Goal: Task Accomplishment & Management: Manage account settings

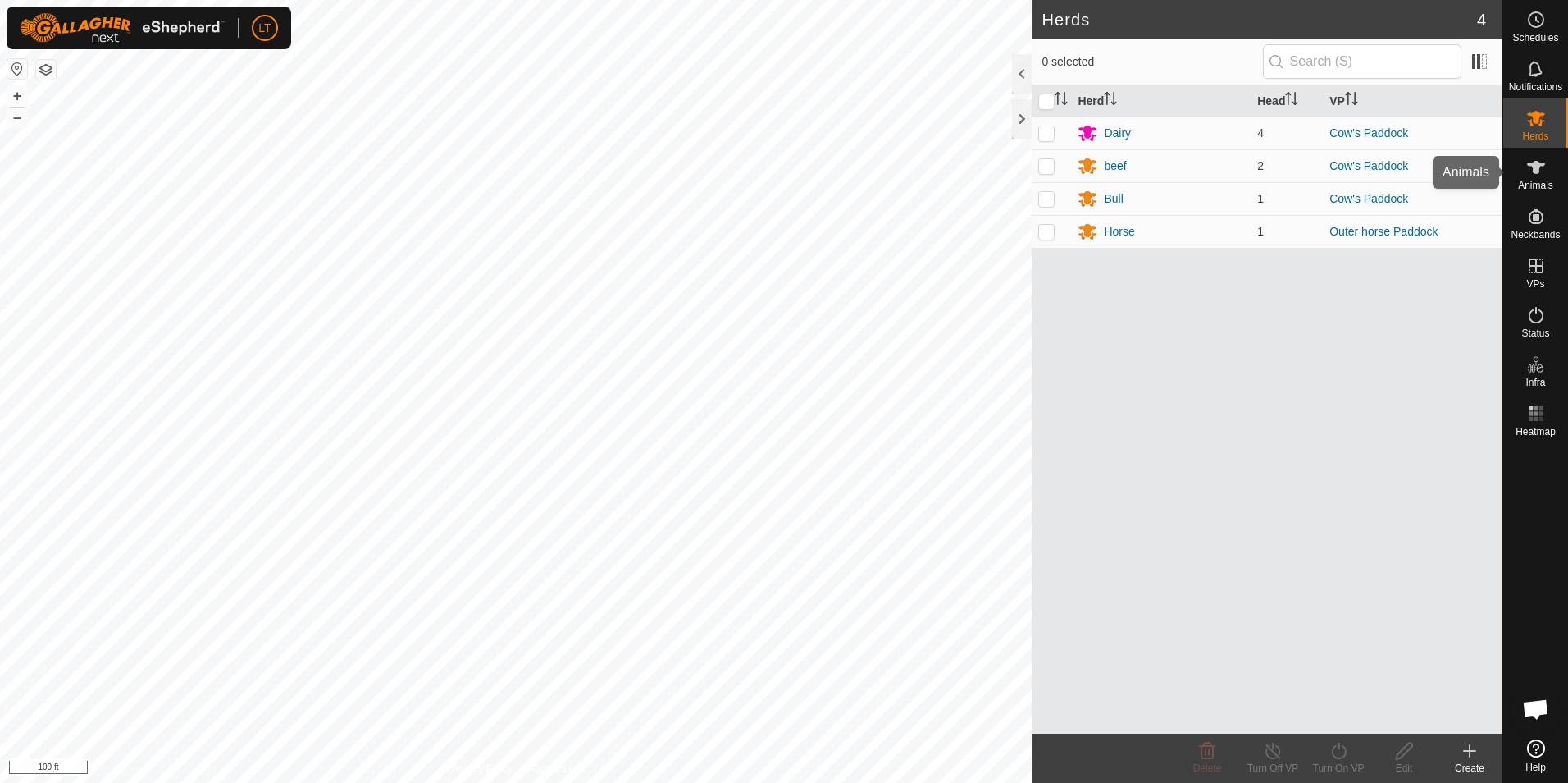
click at [1531, 160] on icon at bounding box center [1536, 167] width 19 height 19
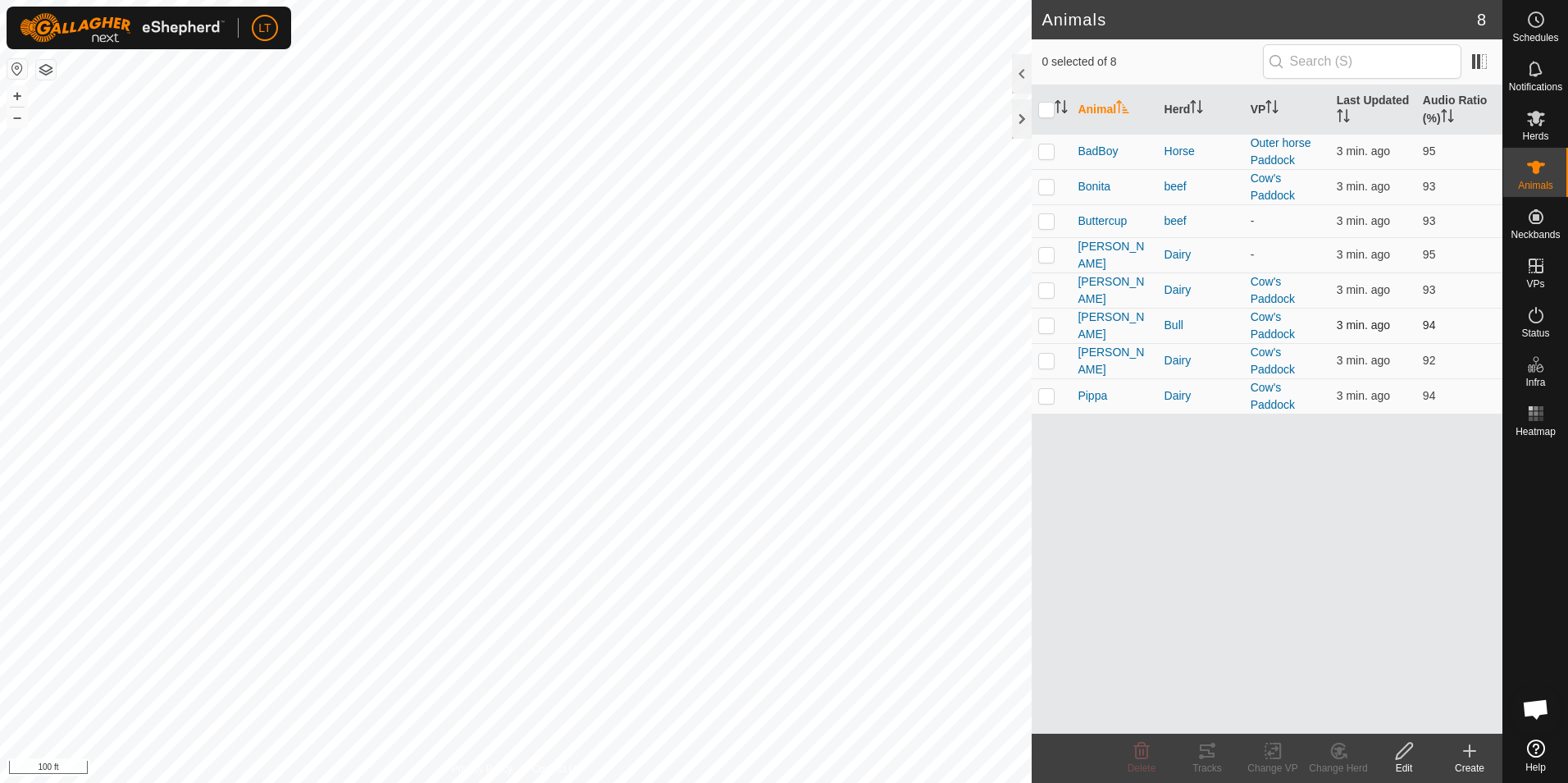
click at [1075, 323] on td "[PERSON_NAME]" at bounding box center [1114, 326] width 86 height 35
click at [1081, 325] on span "[PERSON_NAME]" at bounding box center [1114, 325] width 73 height 34
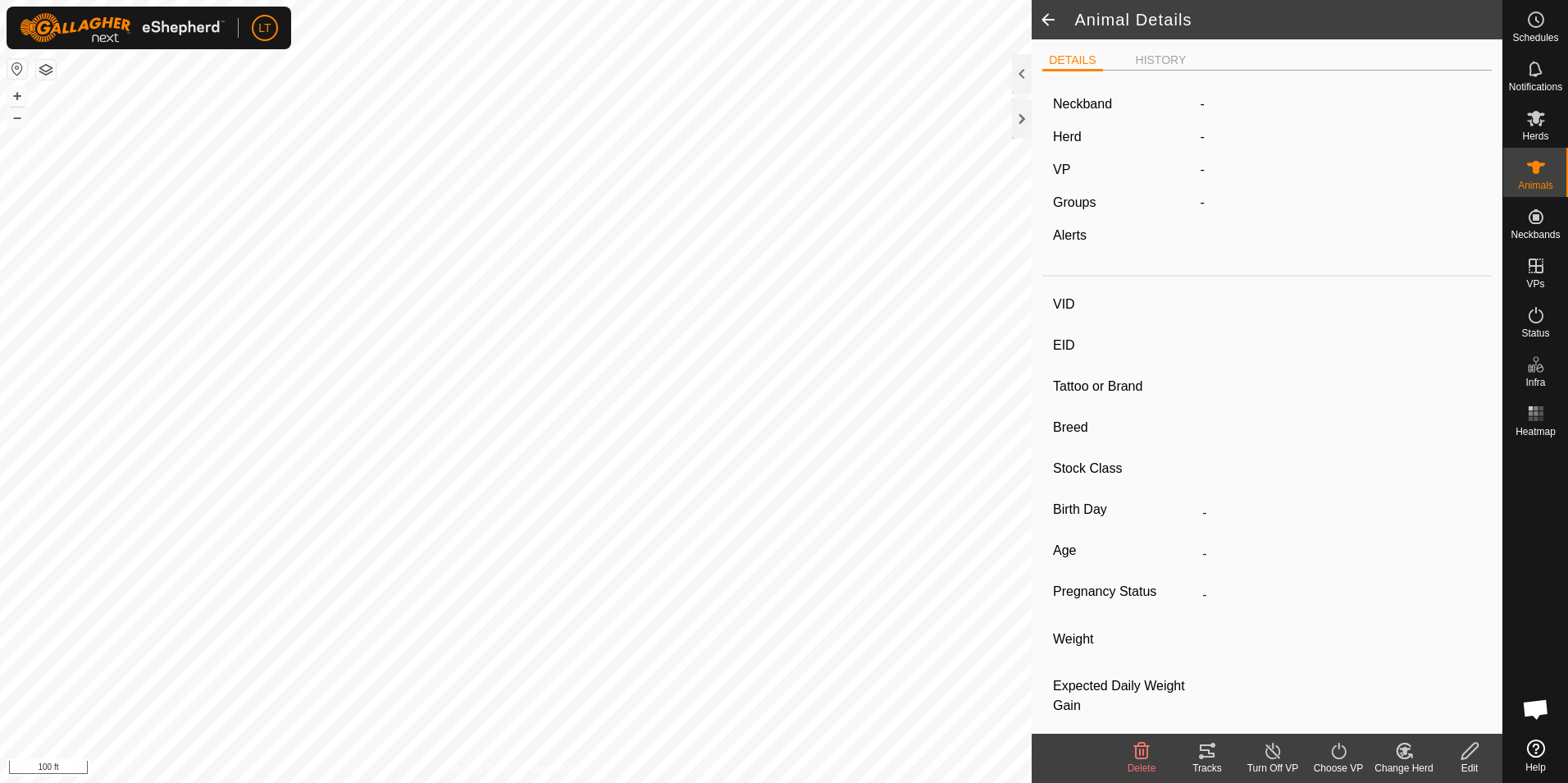
type input "[PERSON_NAME]"
type input "-"
type input "jersey"
type input "-"
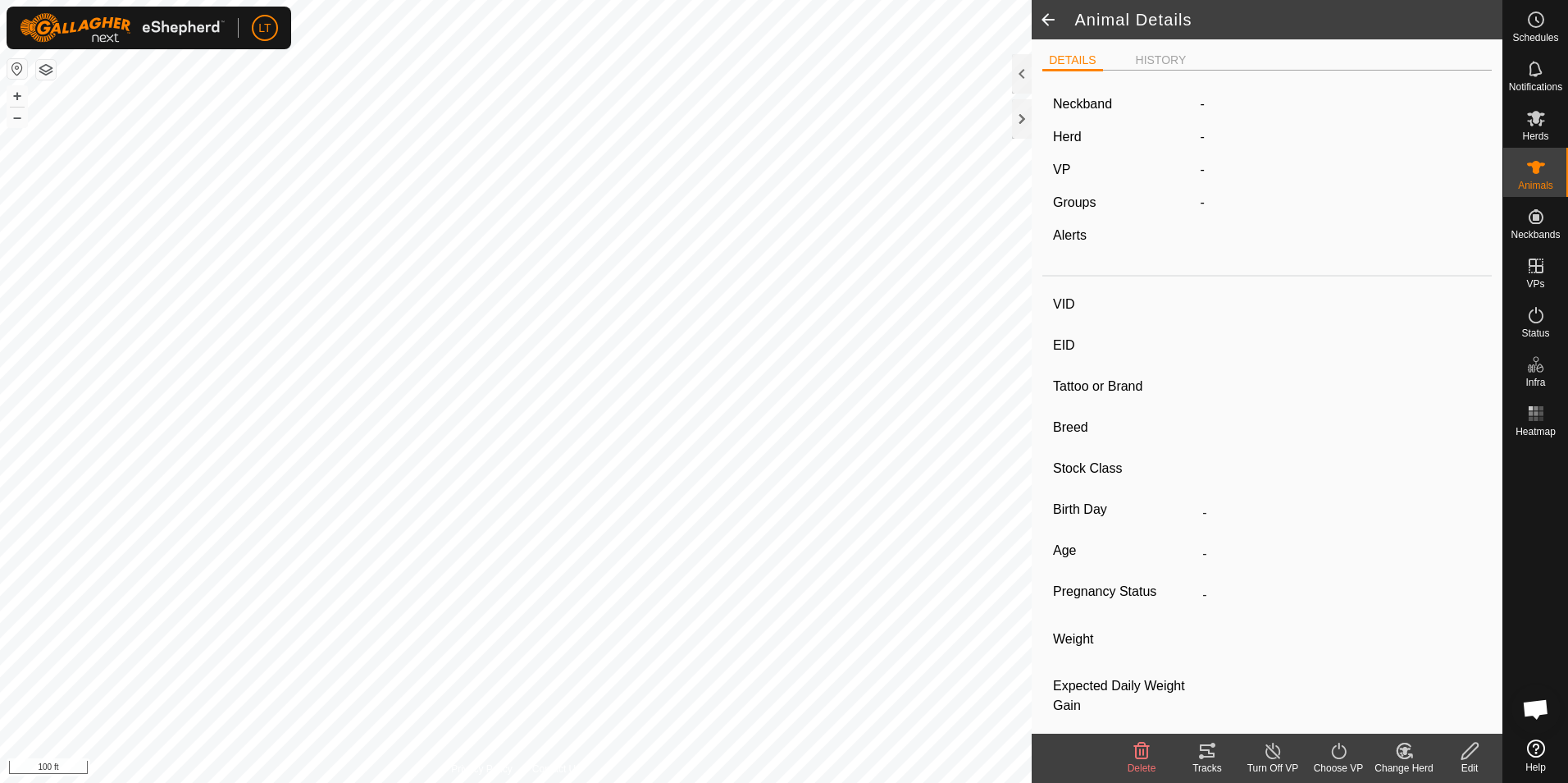
type input "Empty"
type input "0 kg"
type input "-"
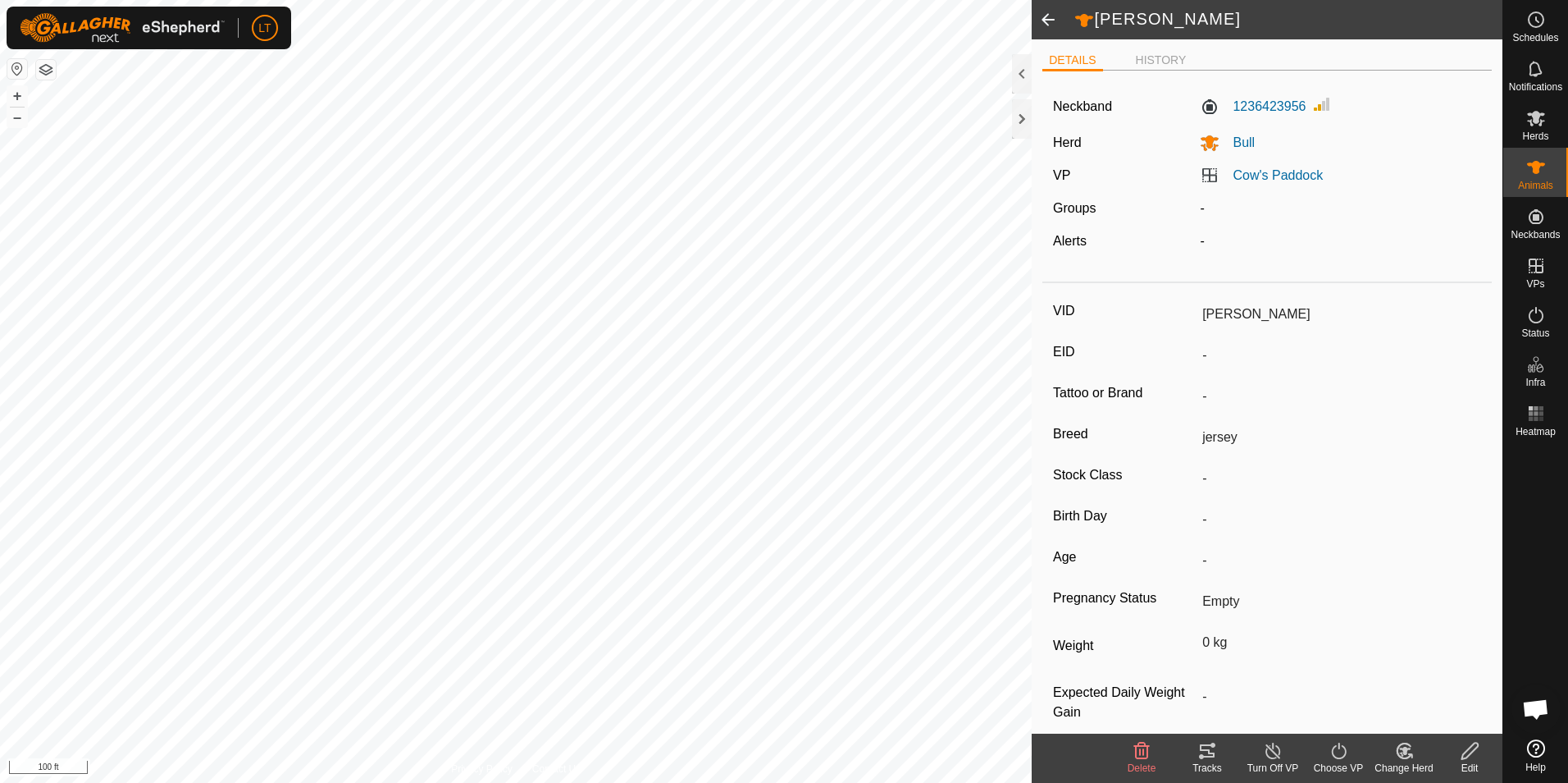
click at [1210, 763] on div "Tracks" at bounding box center [1207, 768] width 65 height 15
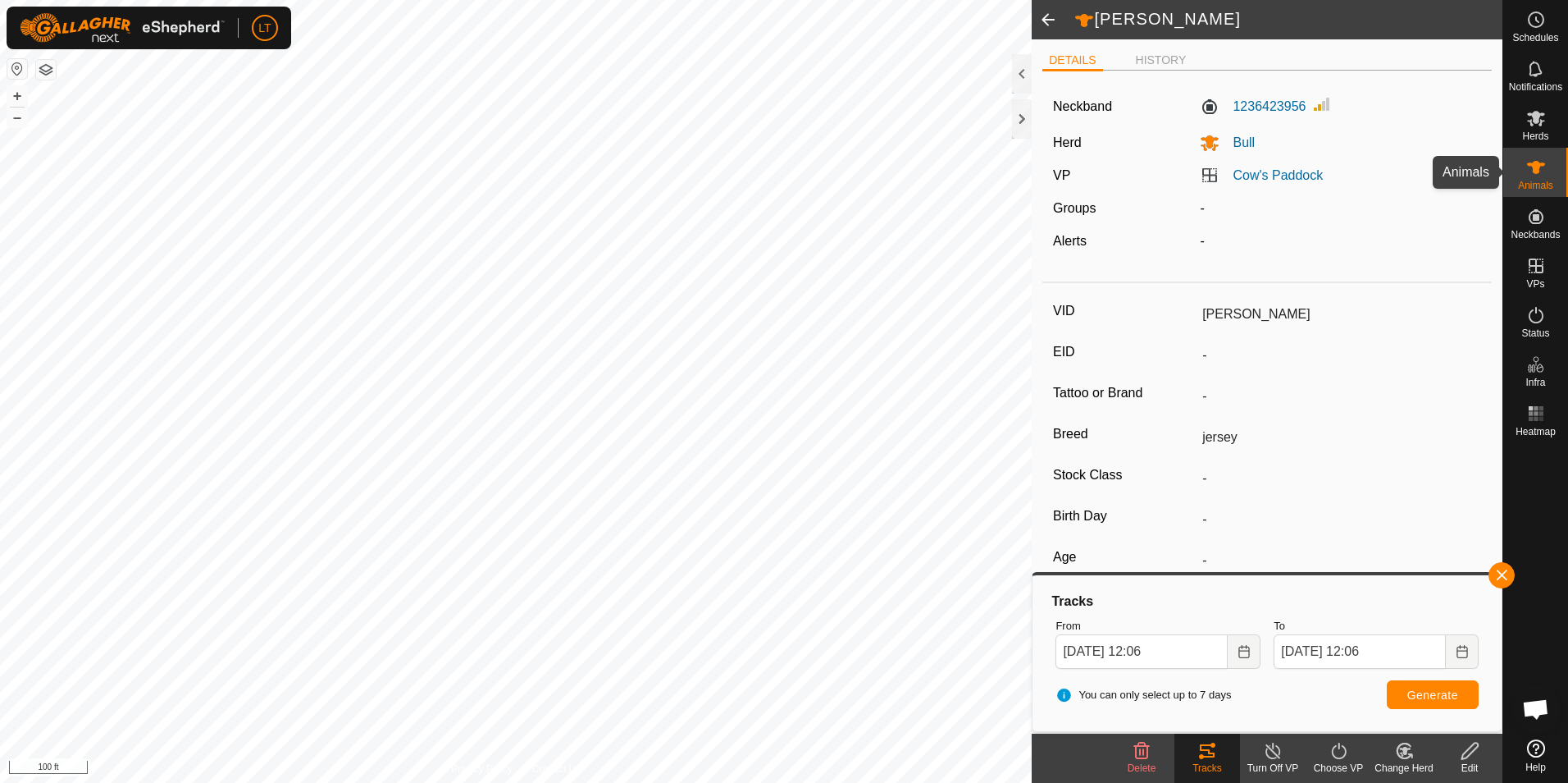
click at [1558, 180] on div "Animals" at bounding box center [1535, 172] width 64 height 49
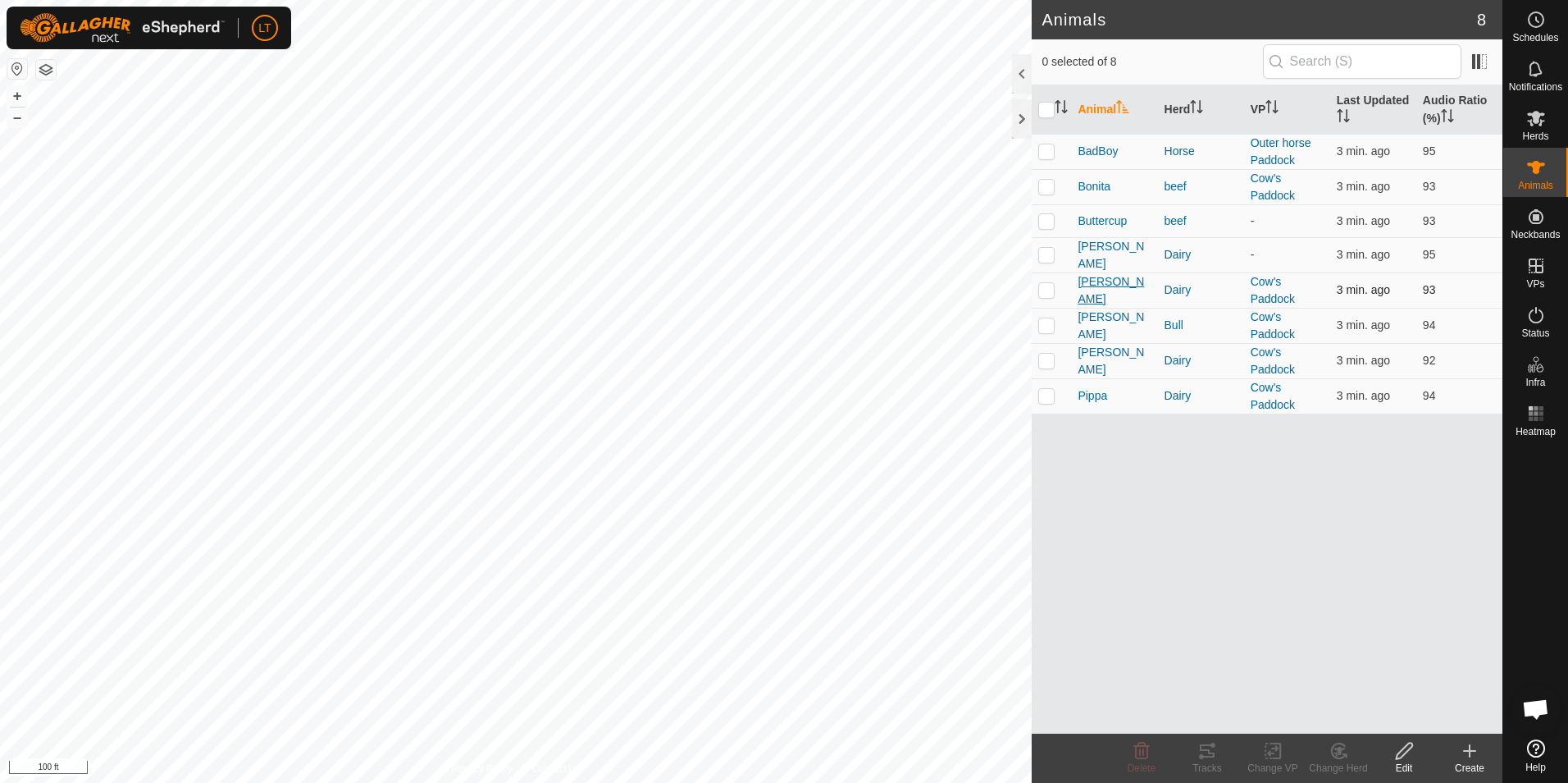
click at [1094, 287] on span "[PERSON_NAME]" at bounding box center [1114, 290] width 73 height 34
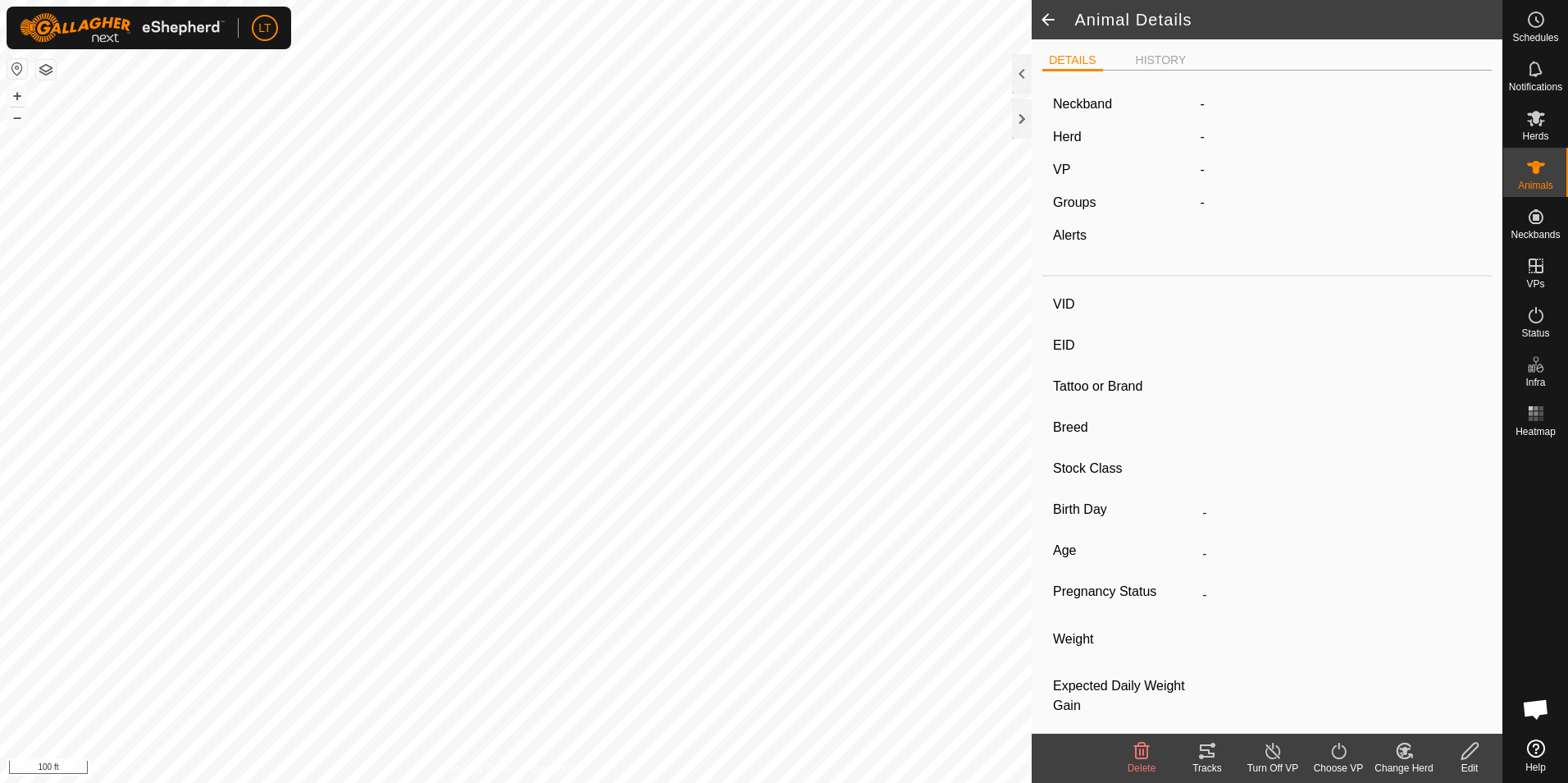
type input "[PERSON_NAME]"
type input "-"
type input "jersey"
type input "-"
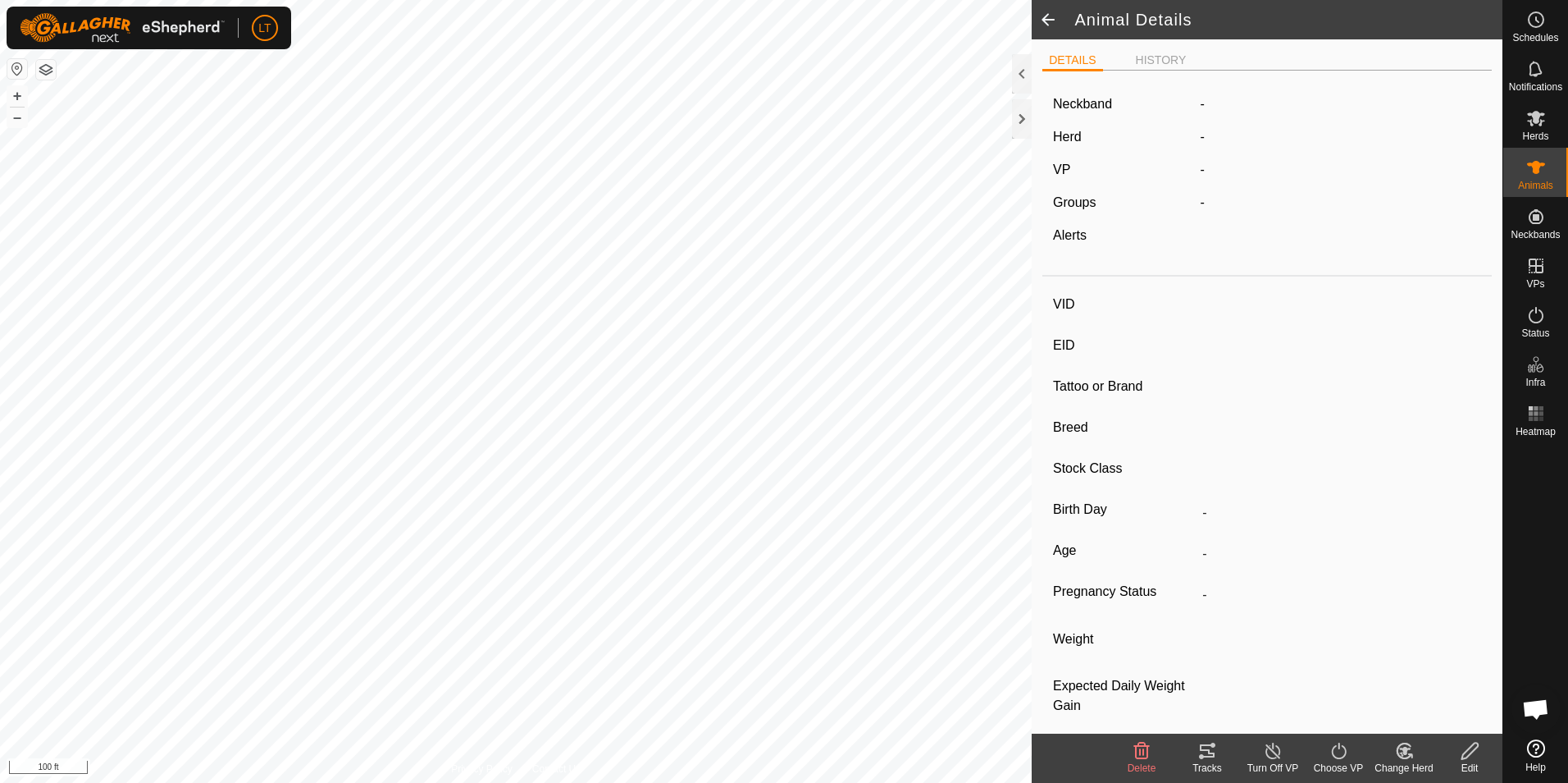
type input "Empty"
type input "0 kg"
type input "-"
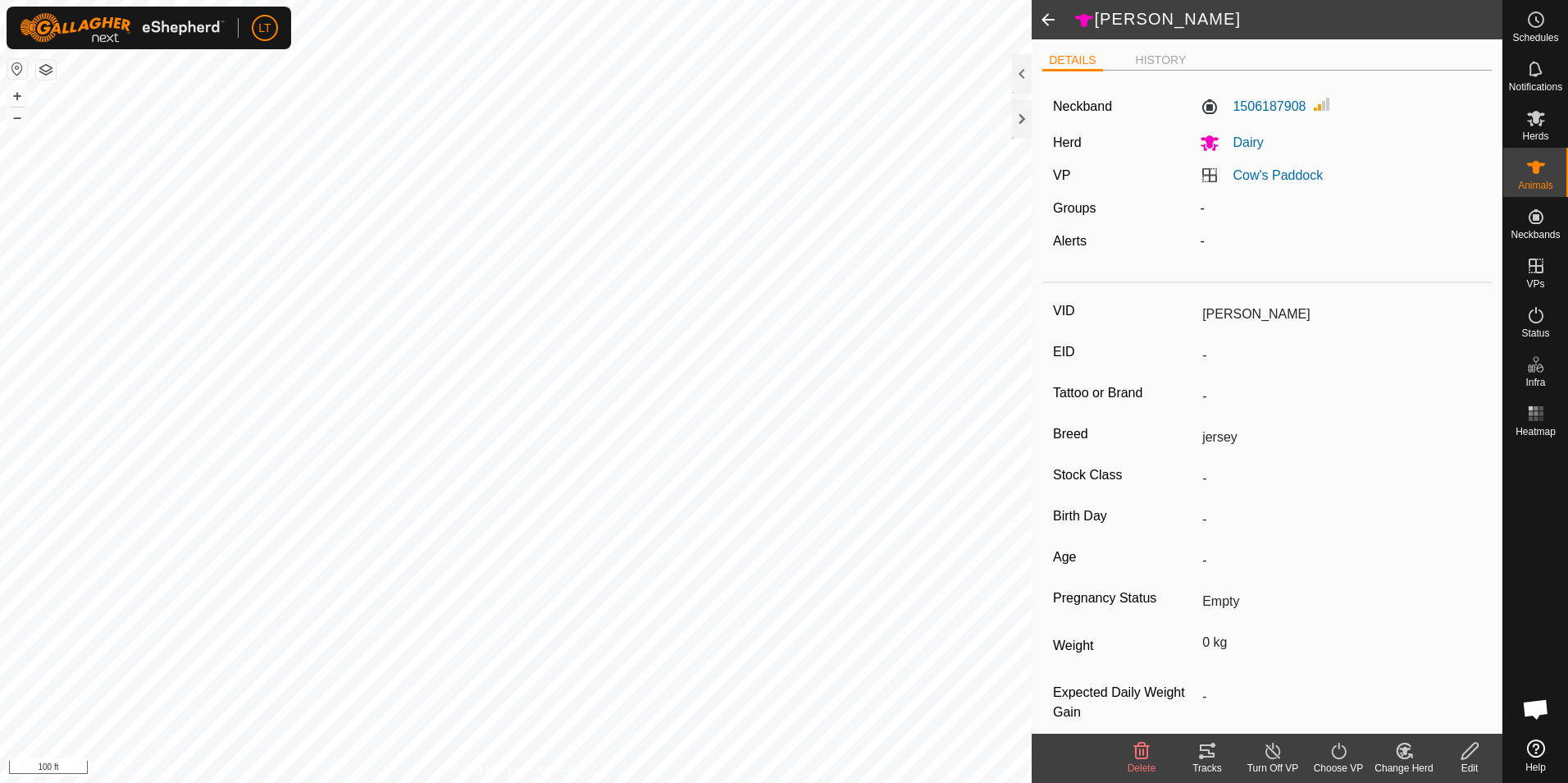
click at [1214, 756] on icon at bounding box center [1207, 750] width 15 height 13
